Goal: Obtain resource: Download file/media

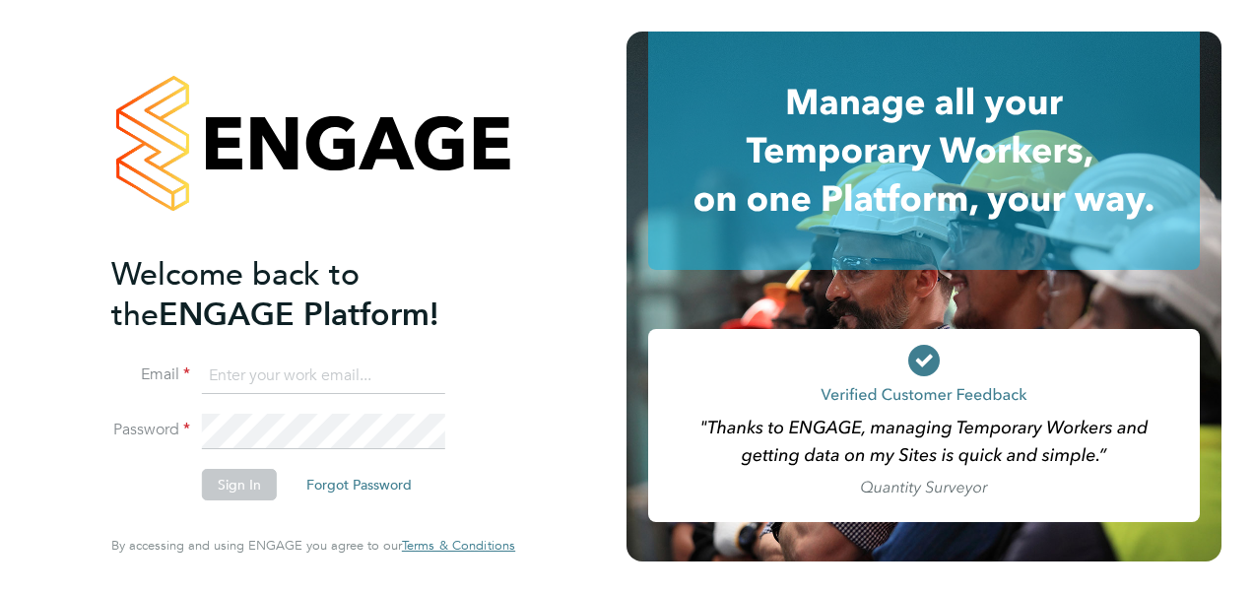
click at [289, 379] on input at bounding box center [323, 376] width 243 height 35
type input "[EMAIL_ADDRESS][PERSON_NAME][DOMAIN_NAME]"
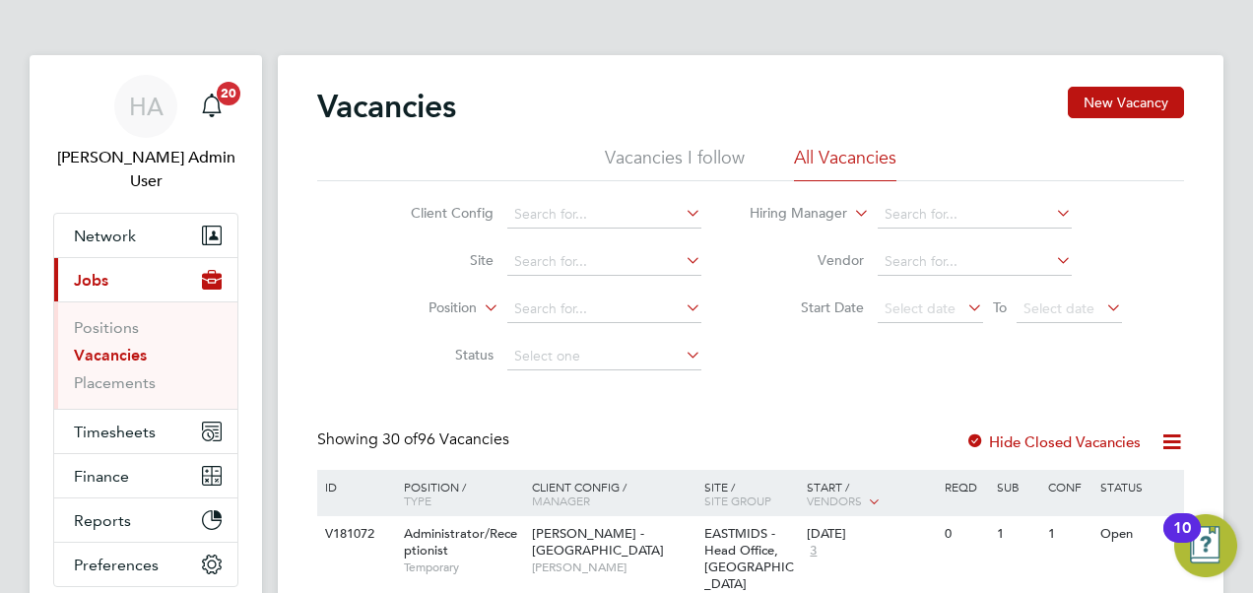
click at [480, 311] on icon at bounding box center [480, 303] width 0 height 18
click at [137, 373] on link "Placements" at bounding box center [115, 382] width 82 height 19
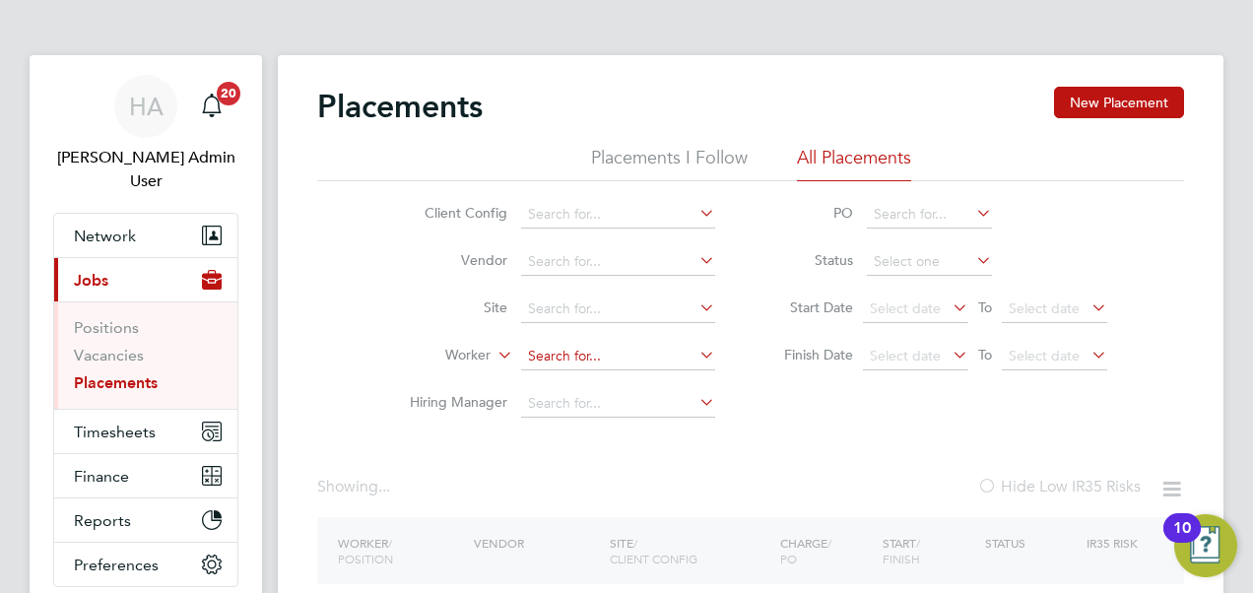
click at [547, 349] on input at bounding box center [618, 357] width 194 height 28
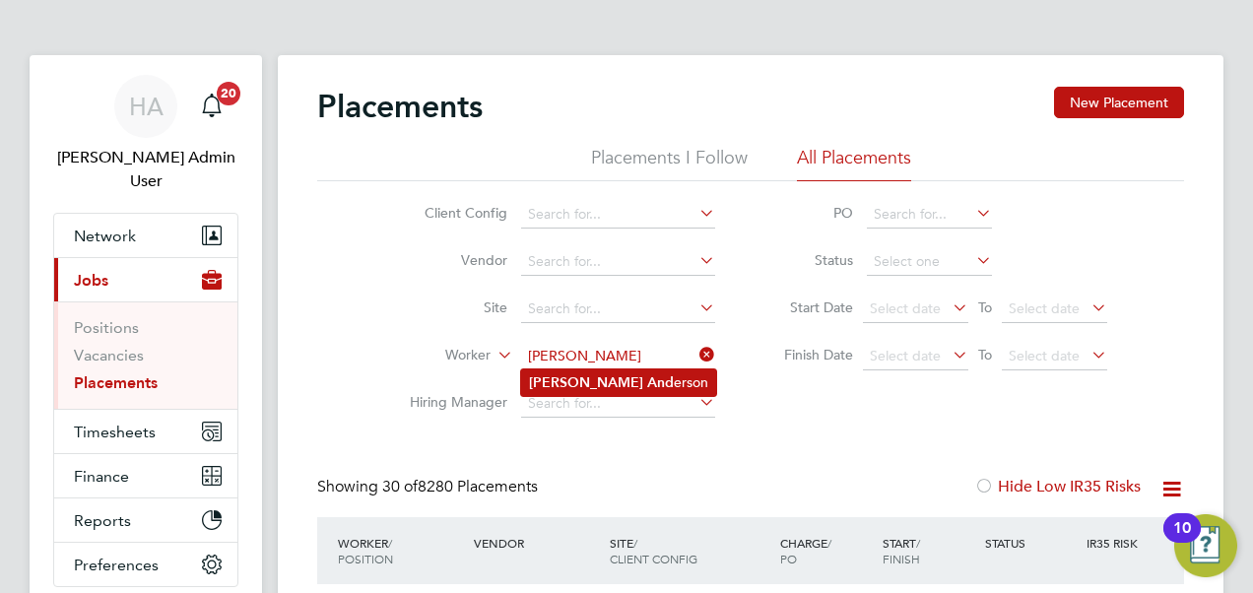
click at [604, 376] on li "[PERSON_NAME]" at bounding box center [618, 382] width 195 height 27
type input "[PERSON_NAME]"
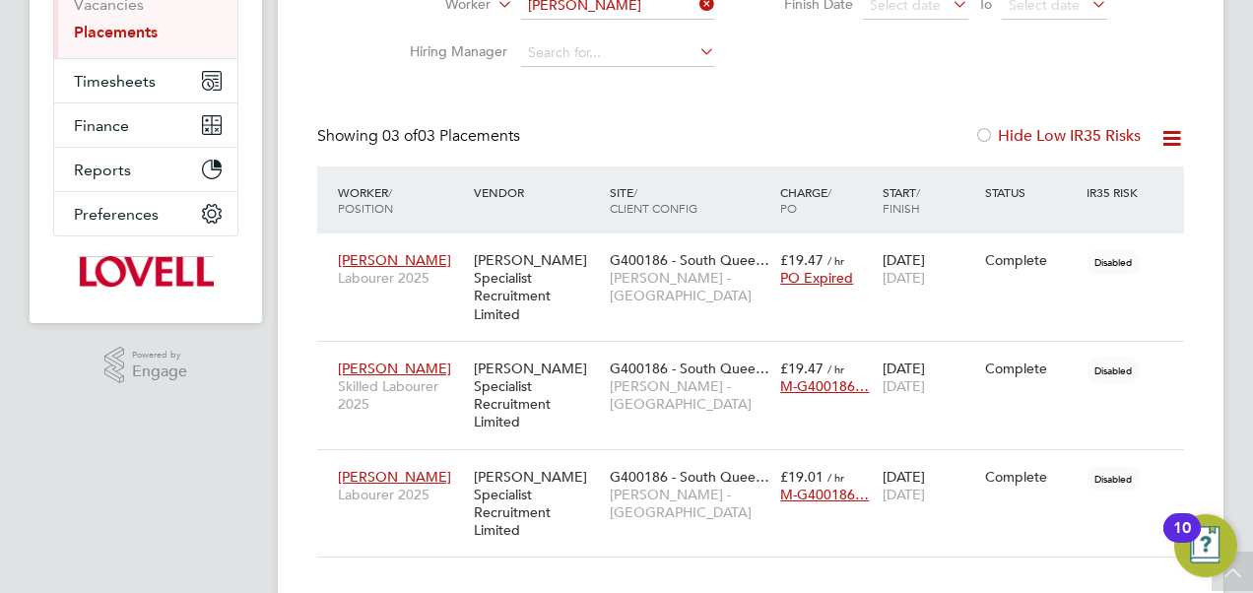
click at [1161, 133] on icon at bounding box center [1172, 138] width 25 height 25
click at [1079, 181] on li "Download Placements Report" at bounding box center [1075, 185] width 210 height 28
click at [745, 183] on div "Site / Client Config" at bounding box center [690, 199] width 170 height 51
